Goal: Task Accomplishment & Management: Manage account settings

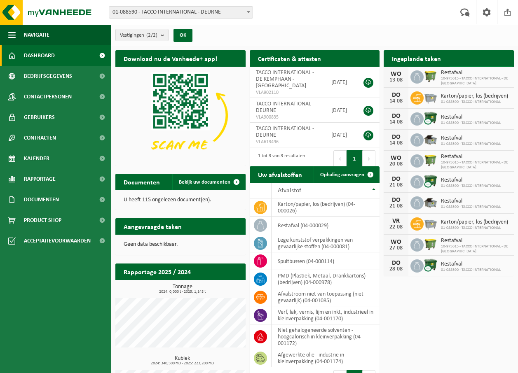
click at [481, 72] on span "Bekijk uw kalender" at bounding box center [477, 74] width 42 height 5
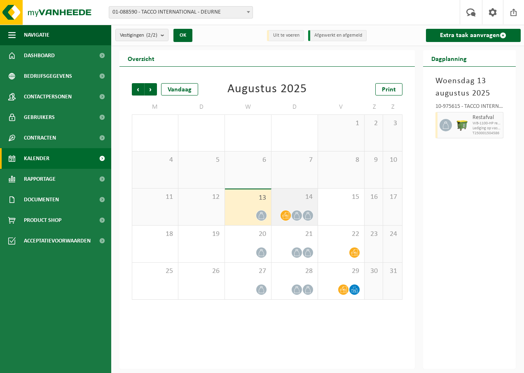
click at [297, 213] on icon at bounding box center [296, 215] width 7 height 7
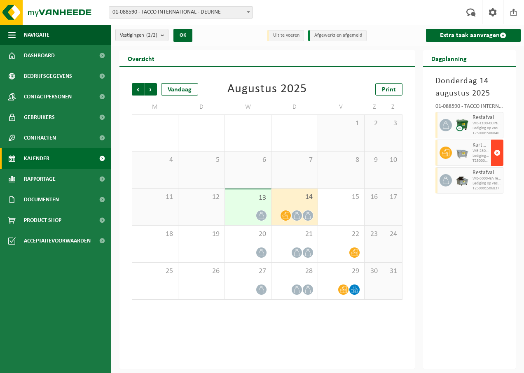
click at [499, 152] on span "button" at bounding box center [497, 153] width 7 height 16
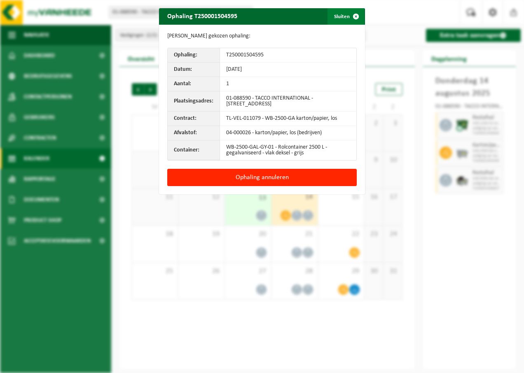
click at [338, 13] on button "Sluiten" at bounding box center [345, 16] width 37 height 16
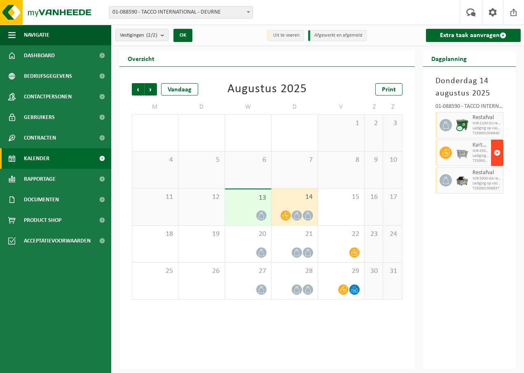
click at [496, 152] on span "button" at bounding box center [497, 153] width 7 height 16
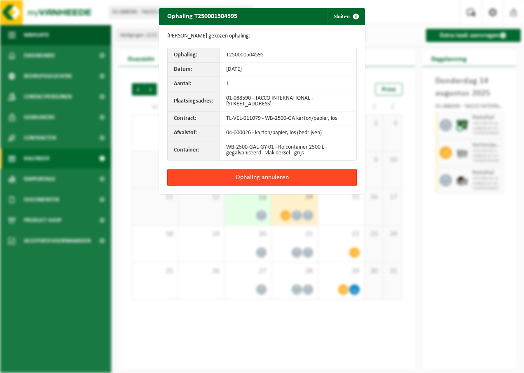
click at [264, 178] on button "Ophaling annuleren" at bounding box center [261, 177] width 189 height 17
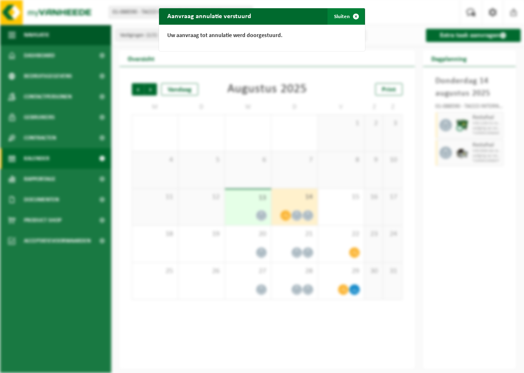
click at [333, 15] on button "Sluiten" at bounding box center [345, 16] width 37 height 16
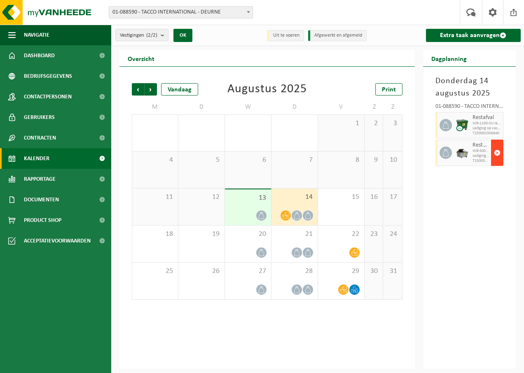
click at [497, 154] on span "button" at bounding box center [497, 153] width 7 height 16
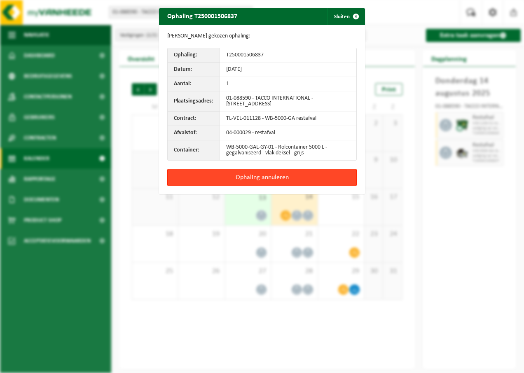
click at [266, 175] on button "Ophaling annuleren" at bounding box center [261, 177] width 189 height 17
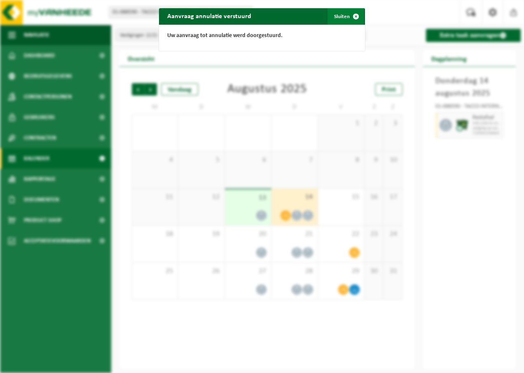
click at [335, 15] on button "Sluiten" at bounding box center [345, 16] width 37 height 16
